Goal: Find specific page/section: Find specific page/section

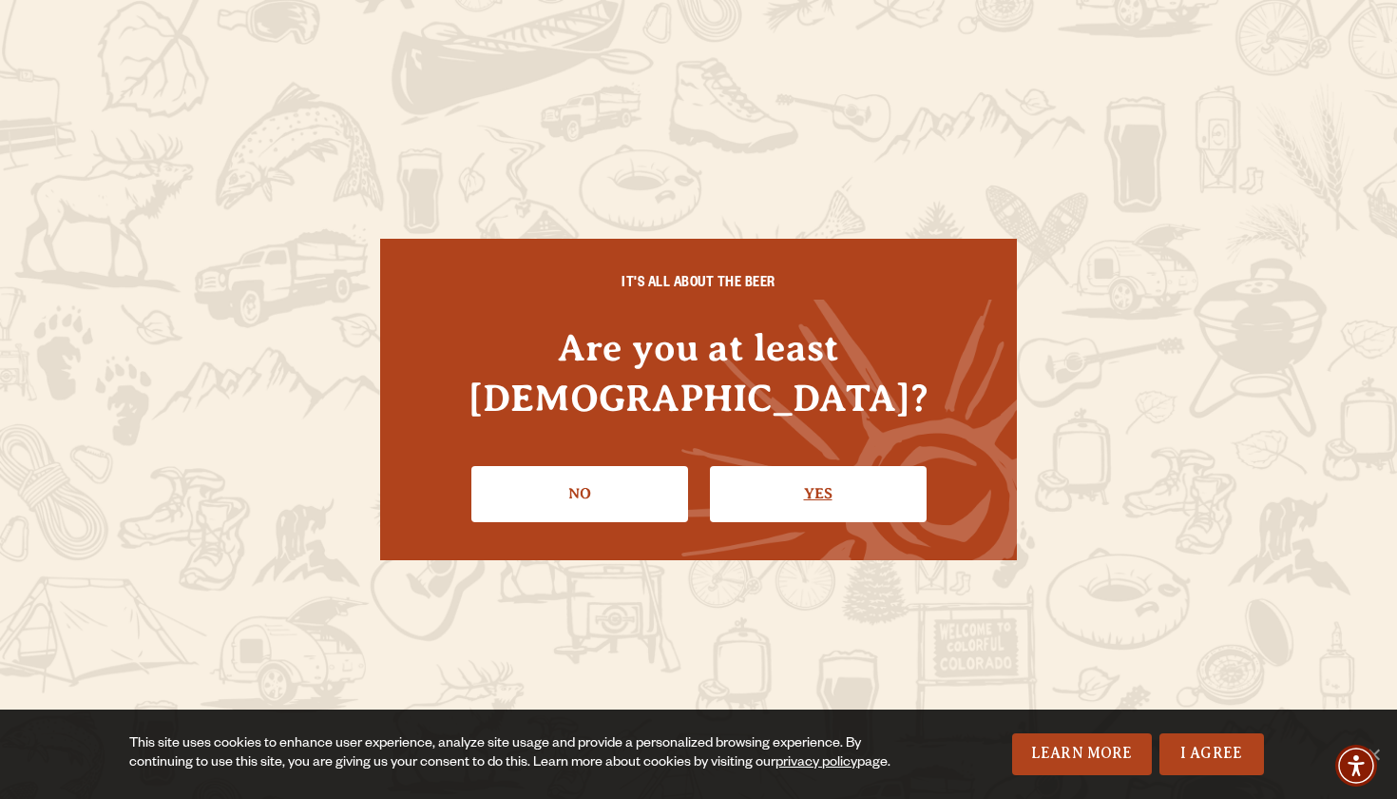
click at [807, 467] on link "Yes" at bounding box center [818, 493] width 217 height 55
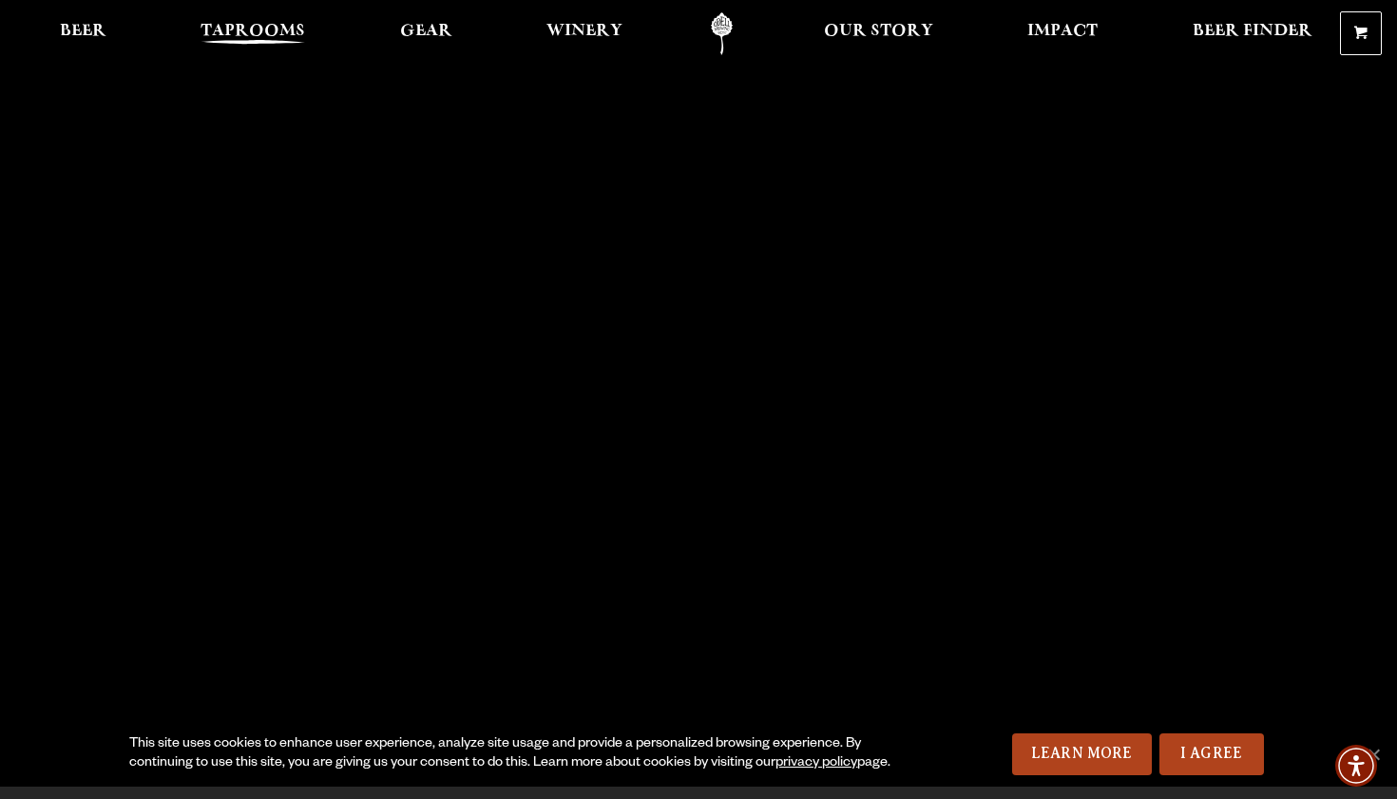
click at [266, 23] on link "Taprooms" at bounding box center [252, 33] width 129 height 43
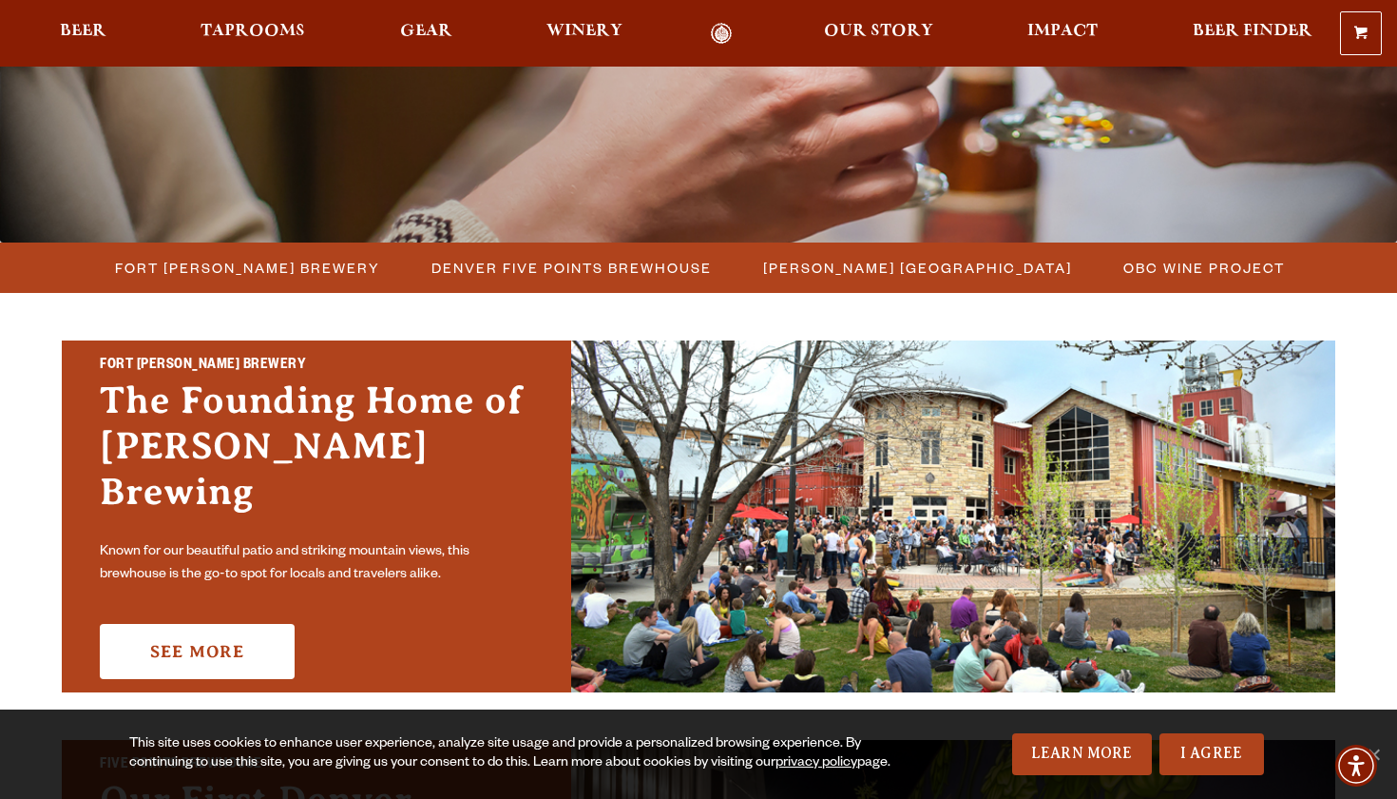
scroll to position [379, 0]
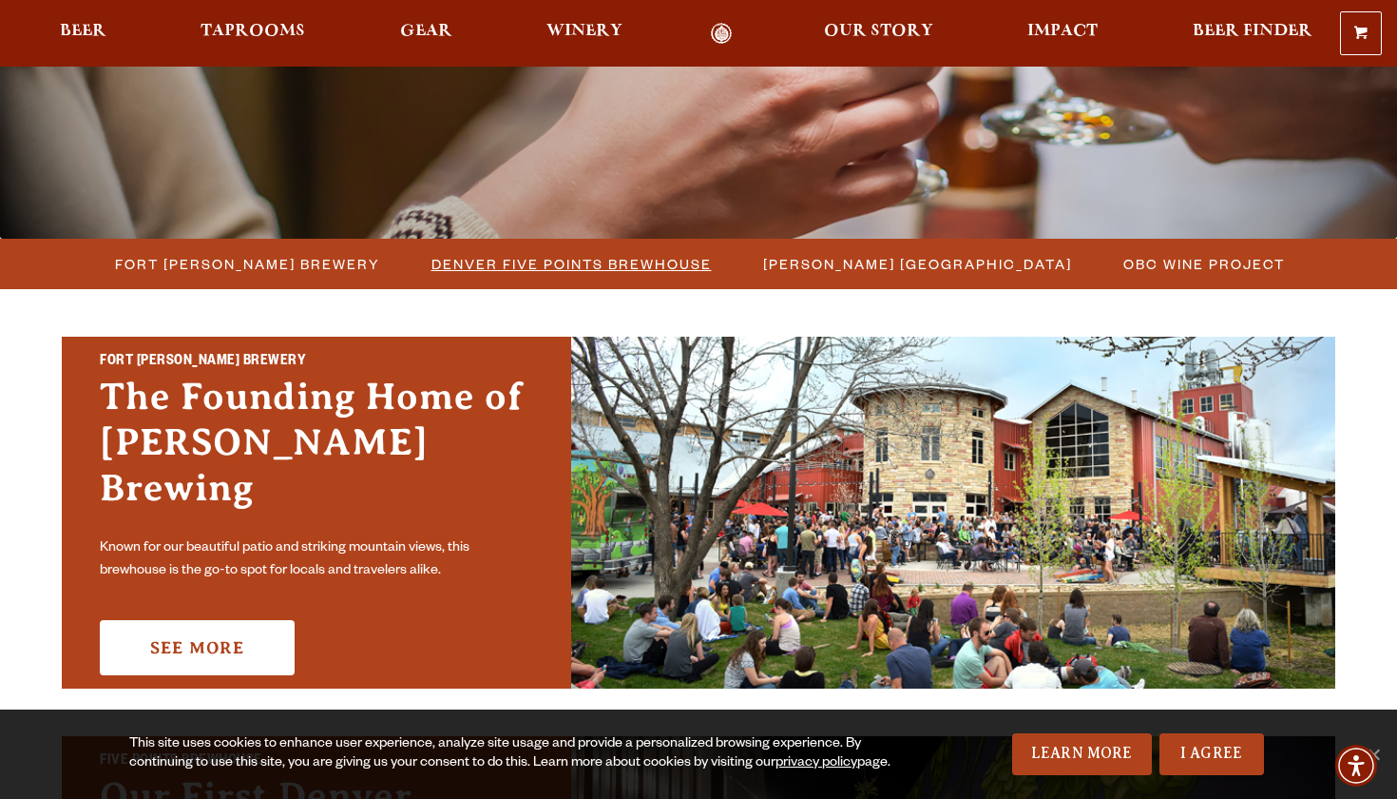
click at [574, 266] on span "Denver Five Points Brewhouse" at bounding box center [572, 264] width 280 height 28
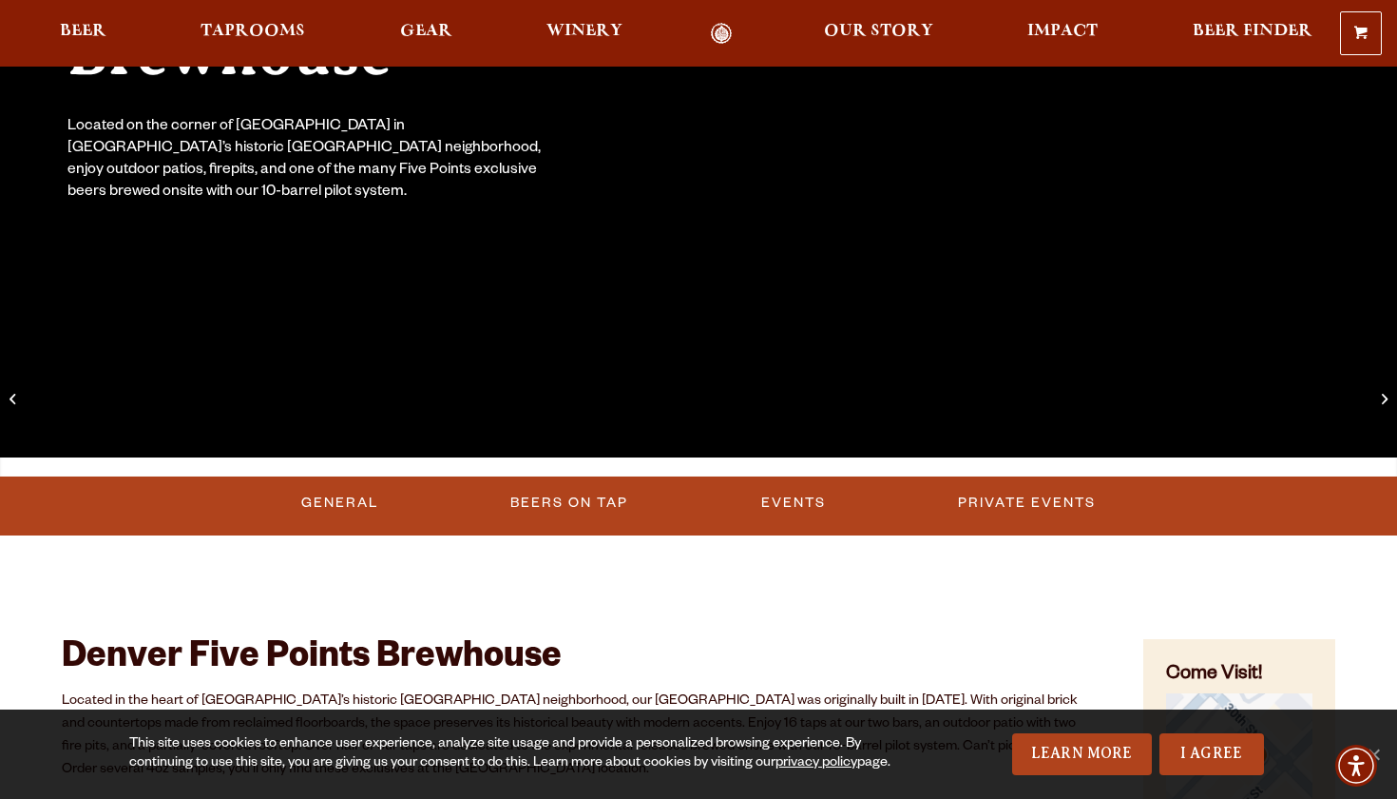
scroll to position [184, 0]
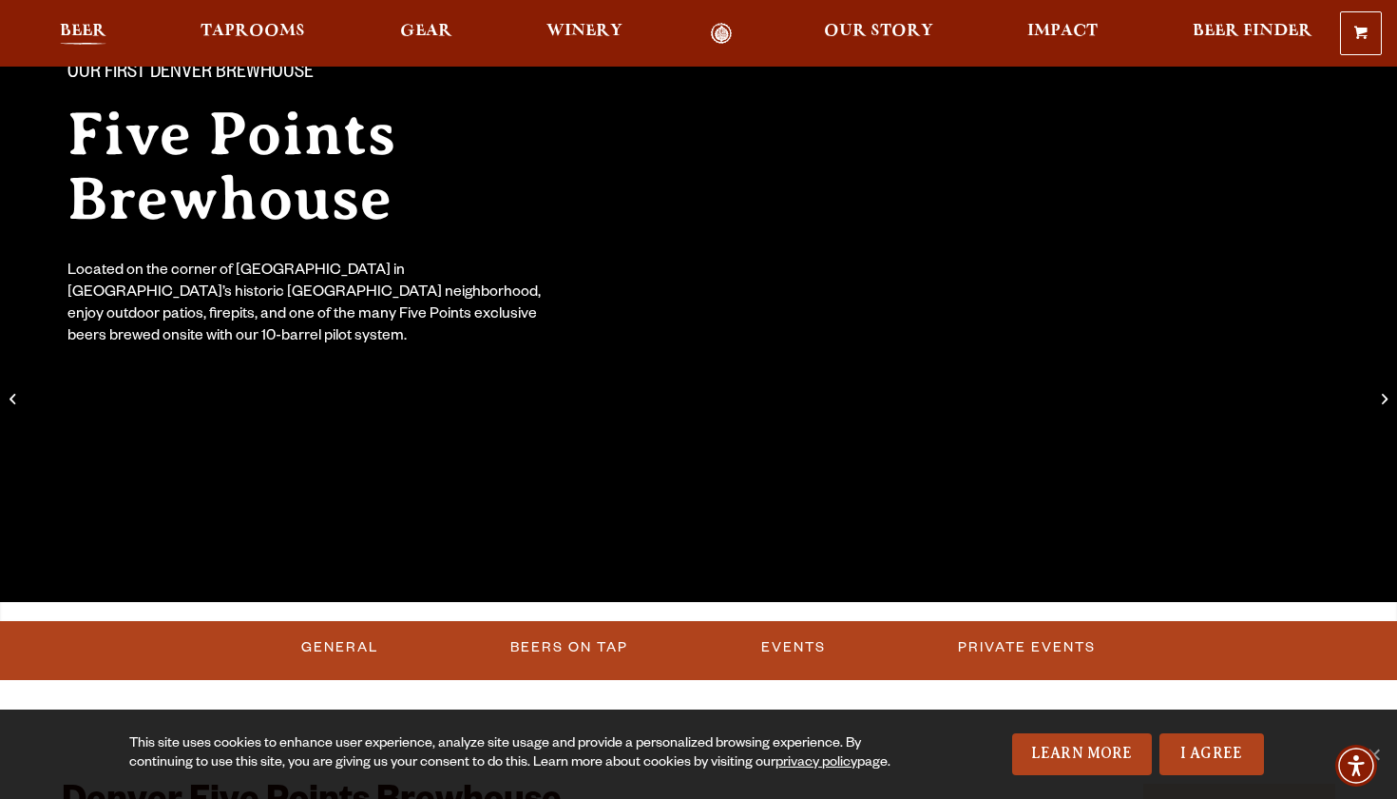
click at [72, 32] on span "Beer" at bounding box center [83, 31] width 47 height 15
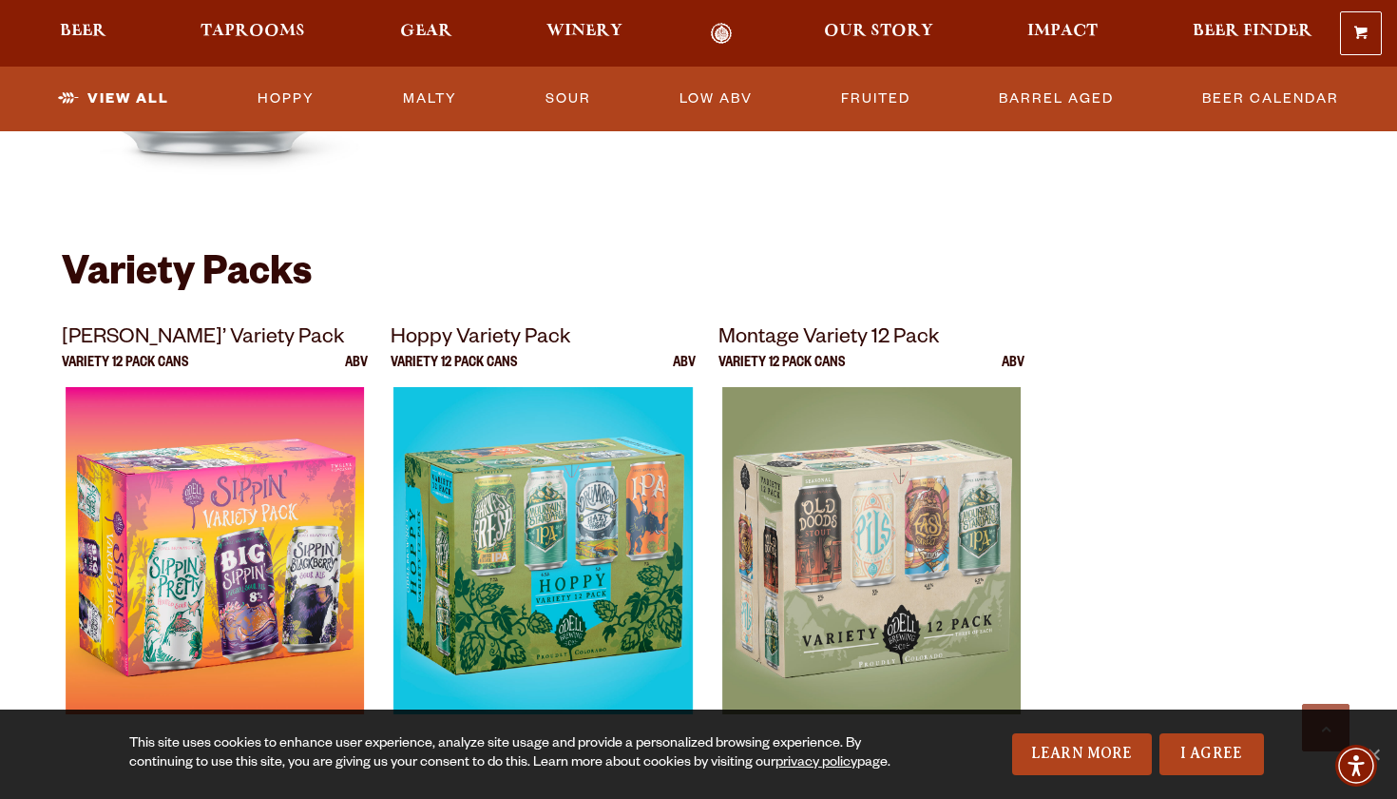
scroll to position [3769, 0]
